Goal: Check status: Check status

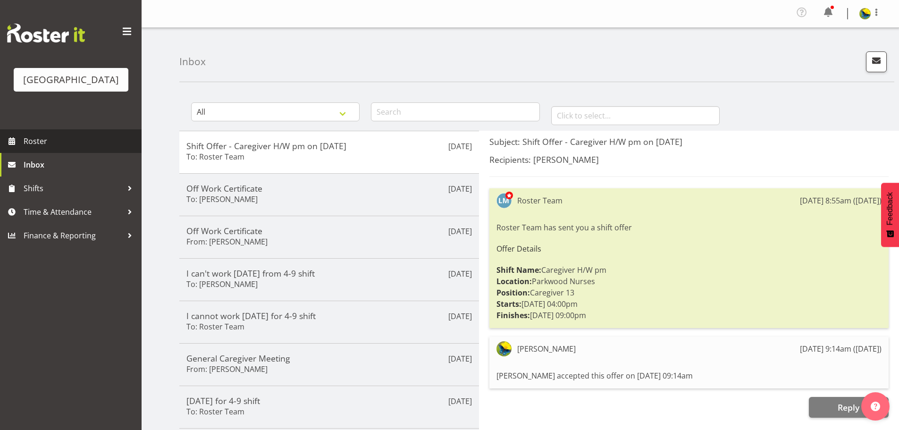
click at [29, 148] on span "Roster" at bounding box center [80, 141] width 113 height 14
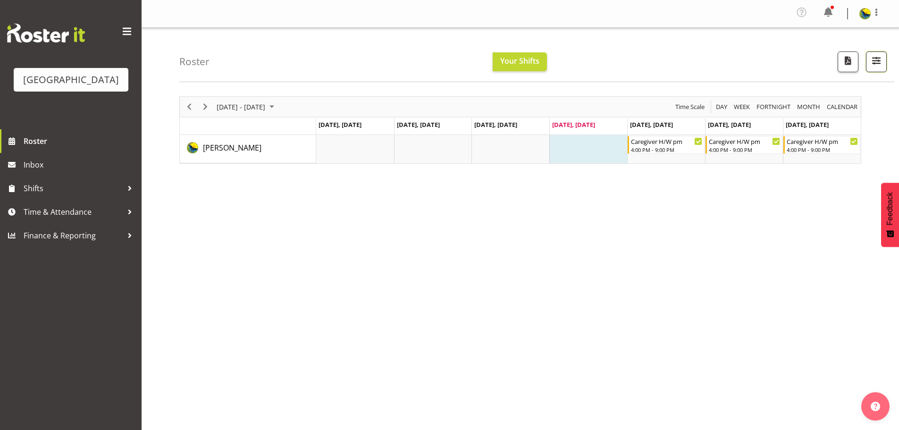
click at [875, 59] on span "button" at bounding box center [876, 60] width 12 height 12
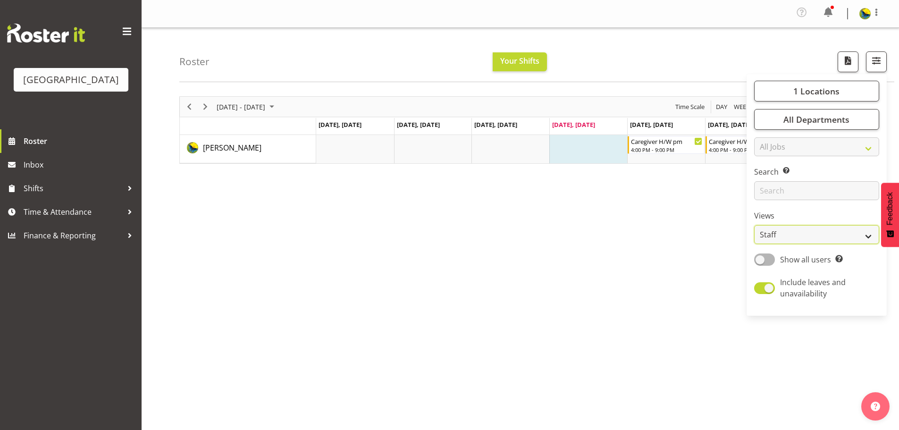
click at [769, 244] on select "Staff Role Shift - Horizontal Shift - Vertical Staff - Location" at bounding box center [816, 234] width 125 height 19
select select "shift"
click at [754, 244] on select "Staff Role Shift - Horizontal Shift - Vertical Staff - Location" at bounding box center [816, 234] width 125 height 19
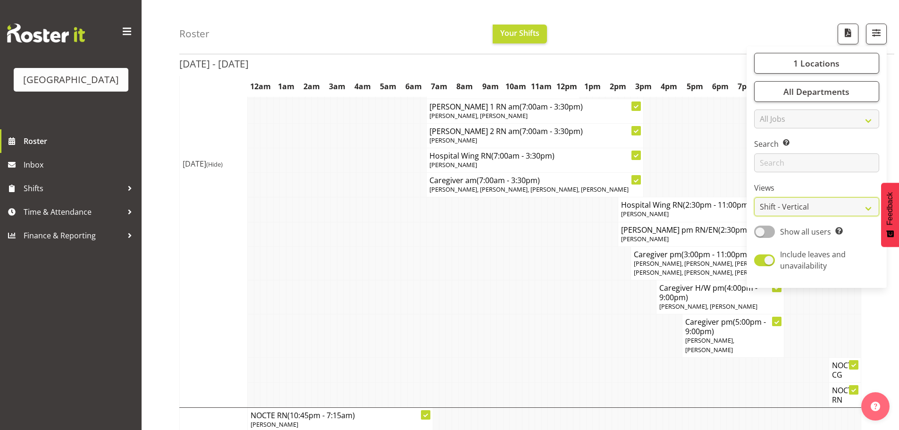
scroll to position [330, 0]
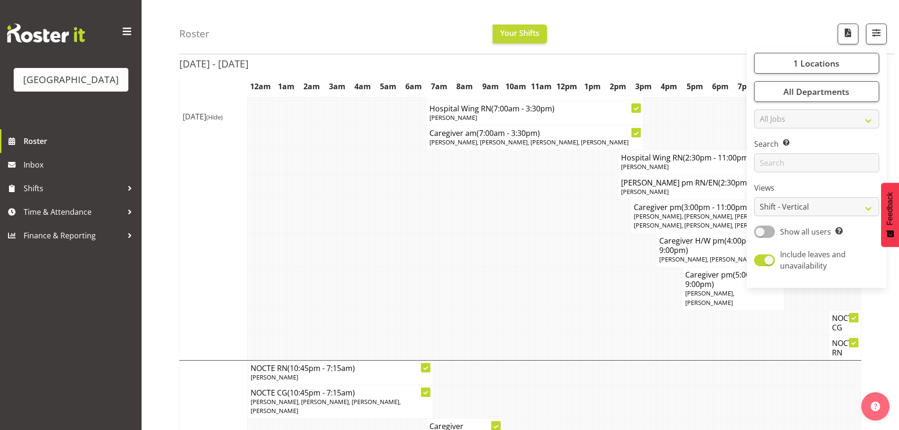
drag, startPoint x: 896, startPoint y: 344, endPoint x: 879, endPoint y: 337, distance: 18.8
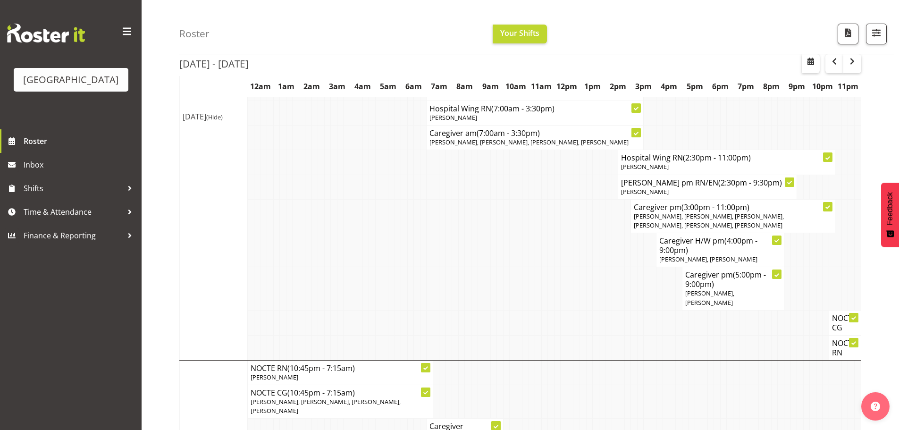
scroll to position [377, 0]
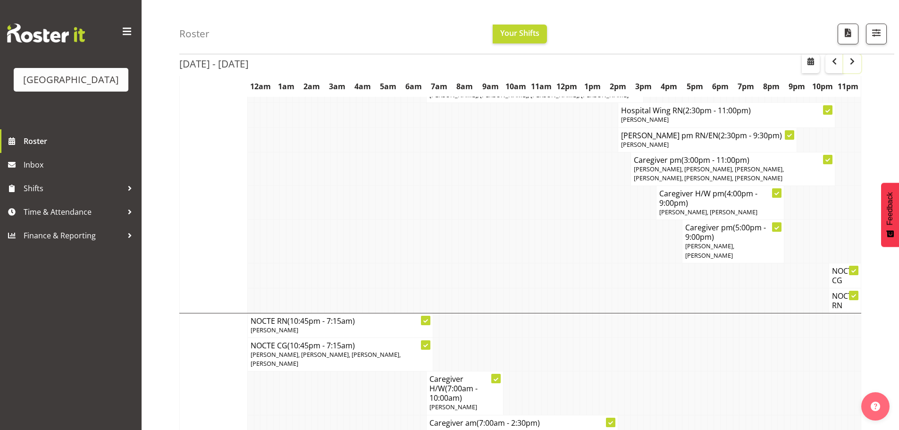
click at [851, 61] on span "button" at bounding box center [851, 61] width 11 height 11
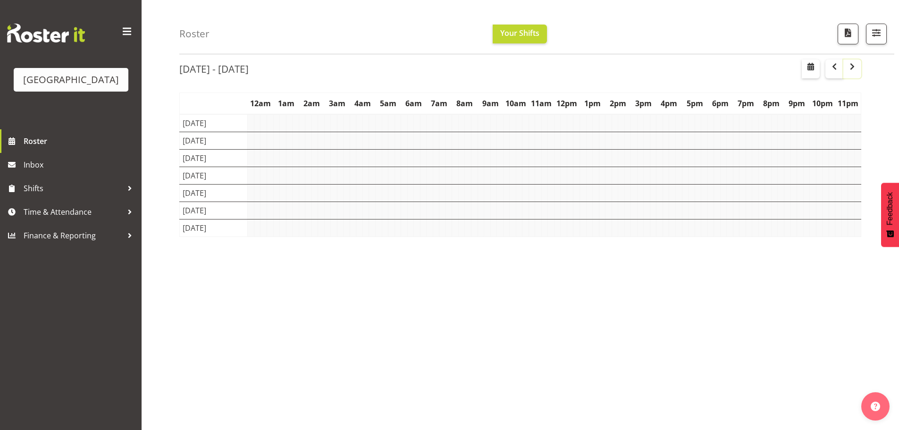
scroll to position [42, 0]
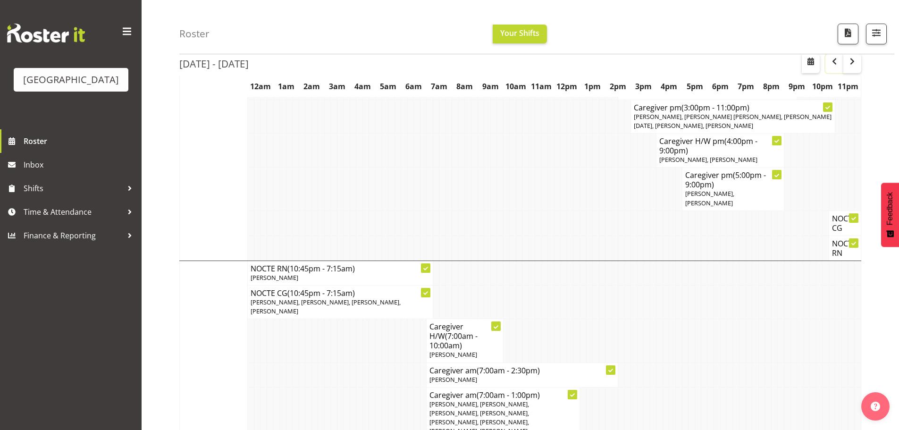
click at [829, 65] on span "button" at bounding box center [834, 61] width 11 height 11
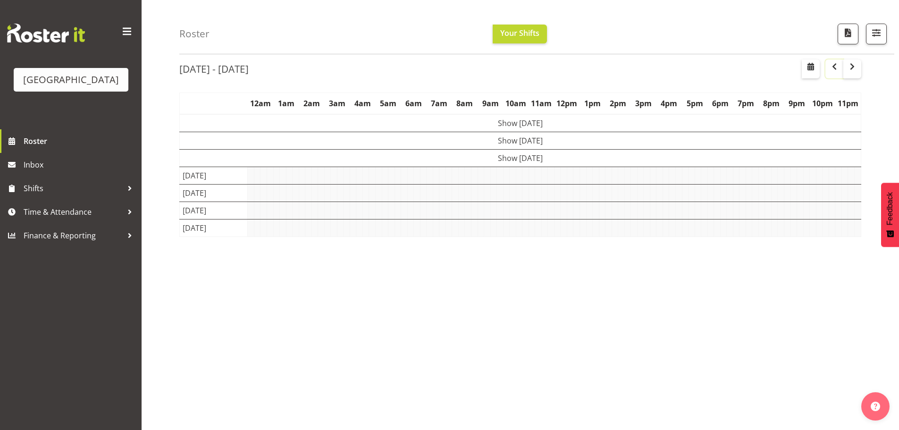
scroll to position [42, 0]
click at [848, 67] on span "button" at bounding box center [851, 66] width 11 height 11
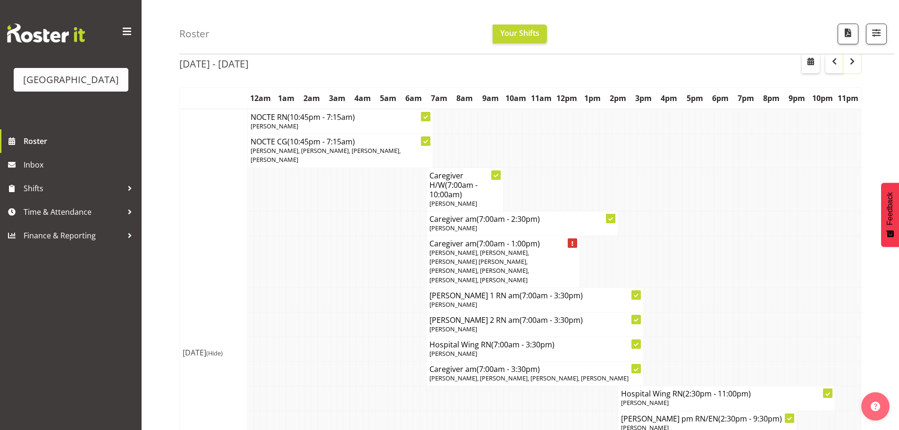
scroll to position [377, 0]
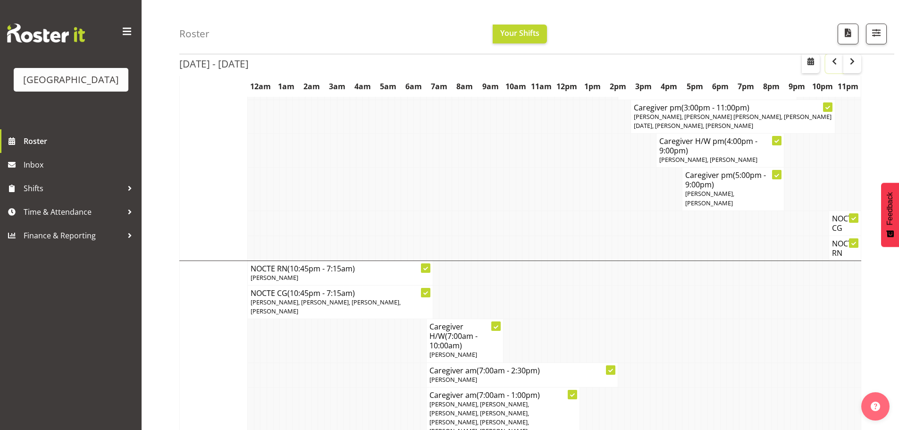
click at [832, 61] on span "button" at bounding box center [834, 61] width 11 height 11
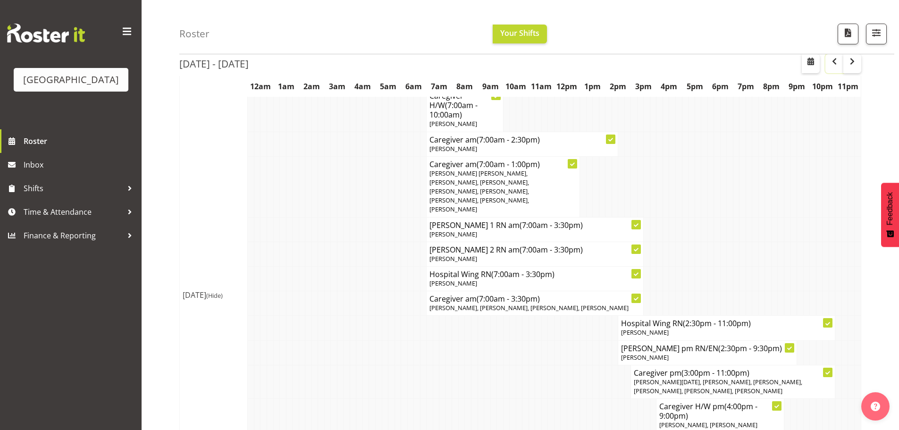
scroll to position [708, 0]
